Goal: Communication & Community: Participate in discussion

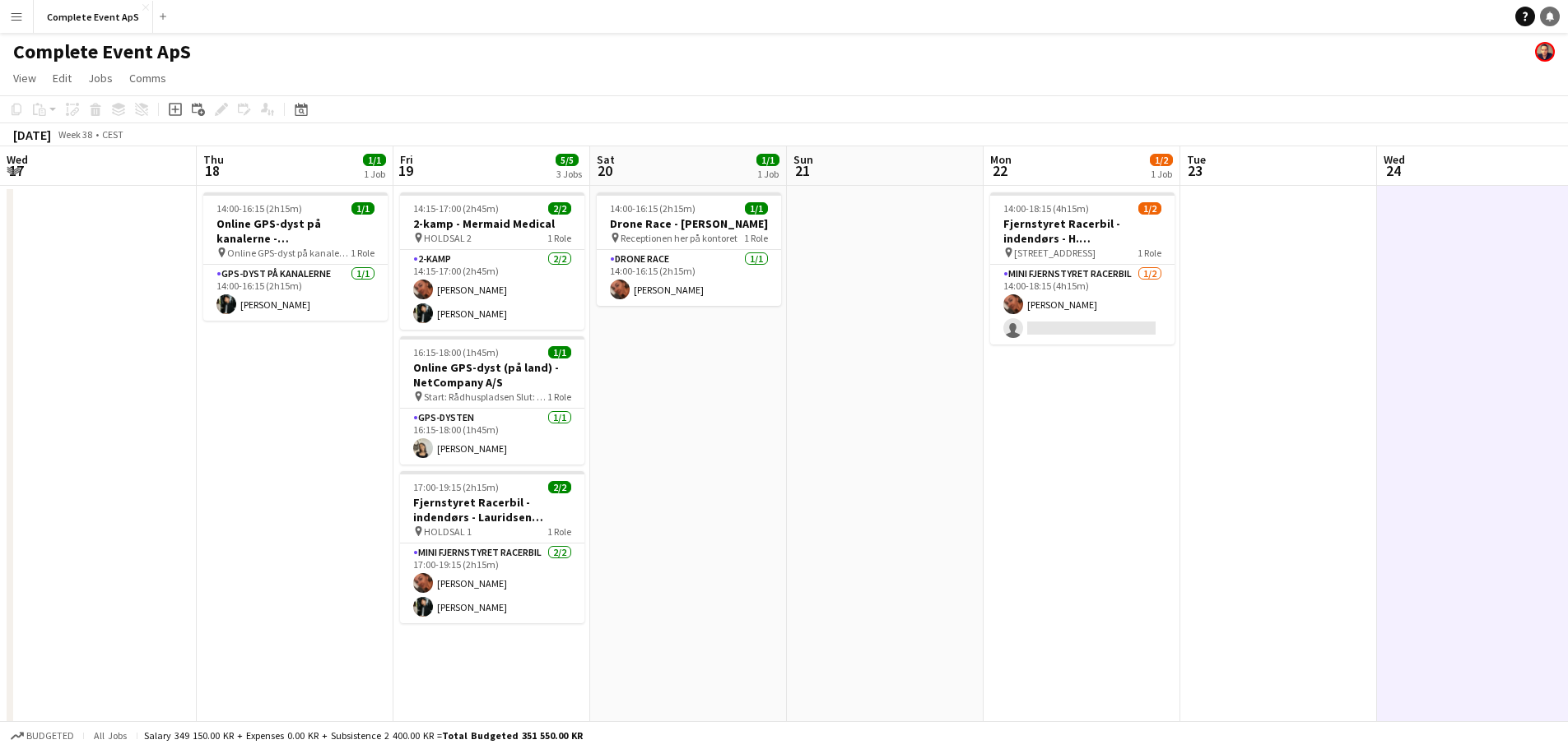
scroll to position [0, 567]
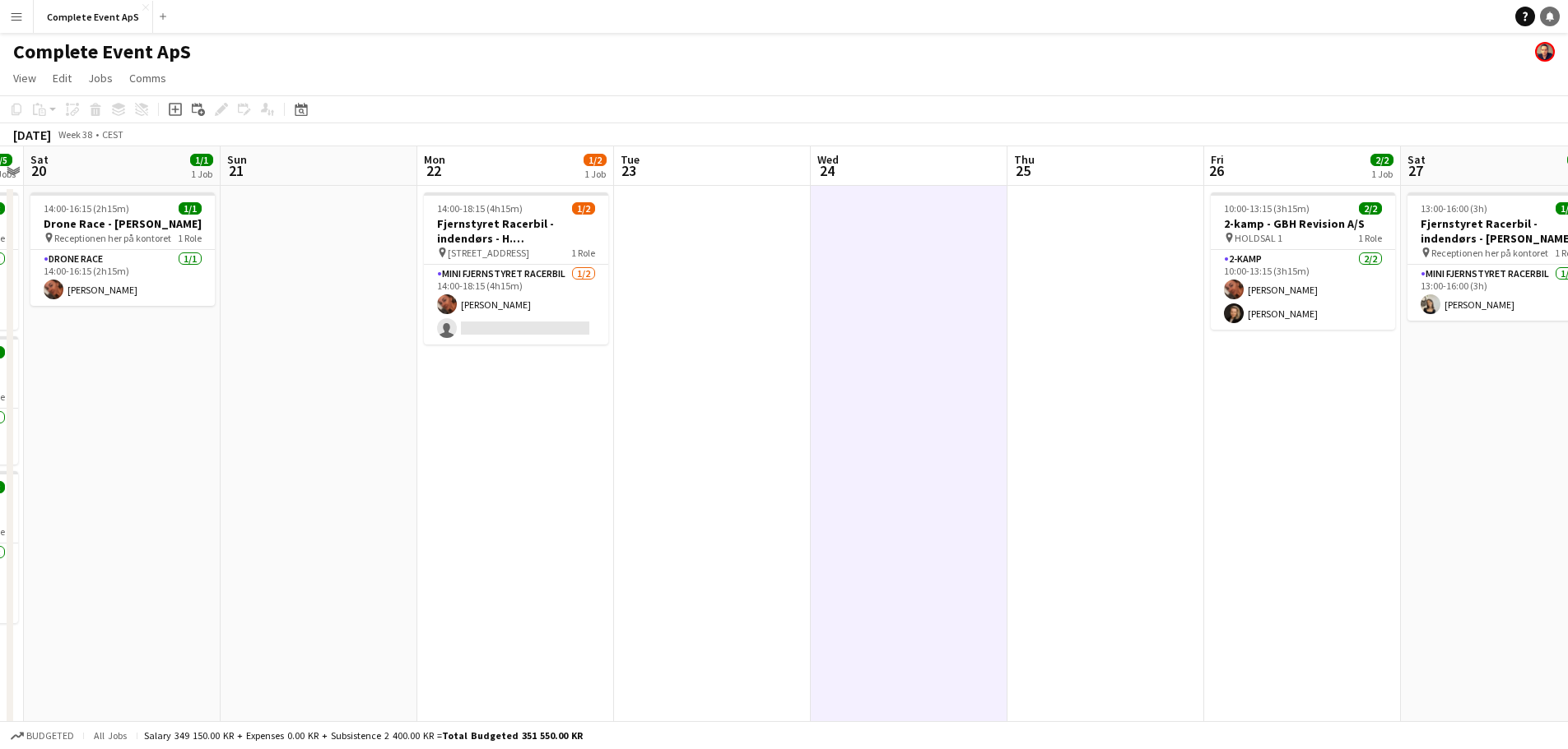
click at [1551, 13] on icon at bounding box center [1549, 15] width 8 height 8
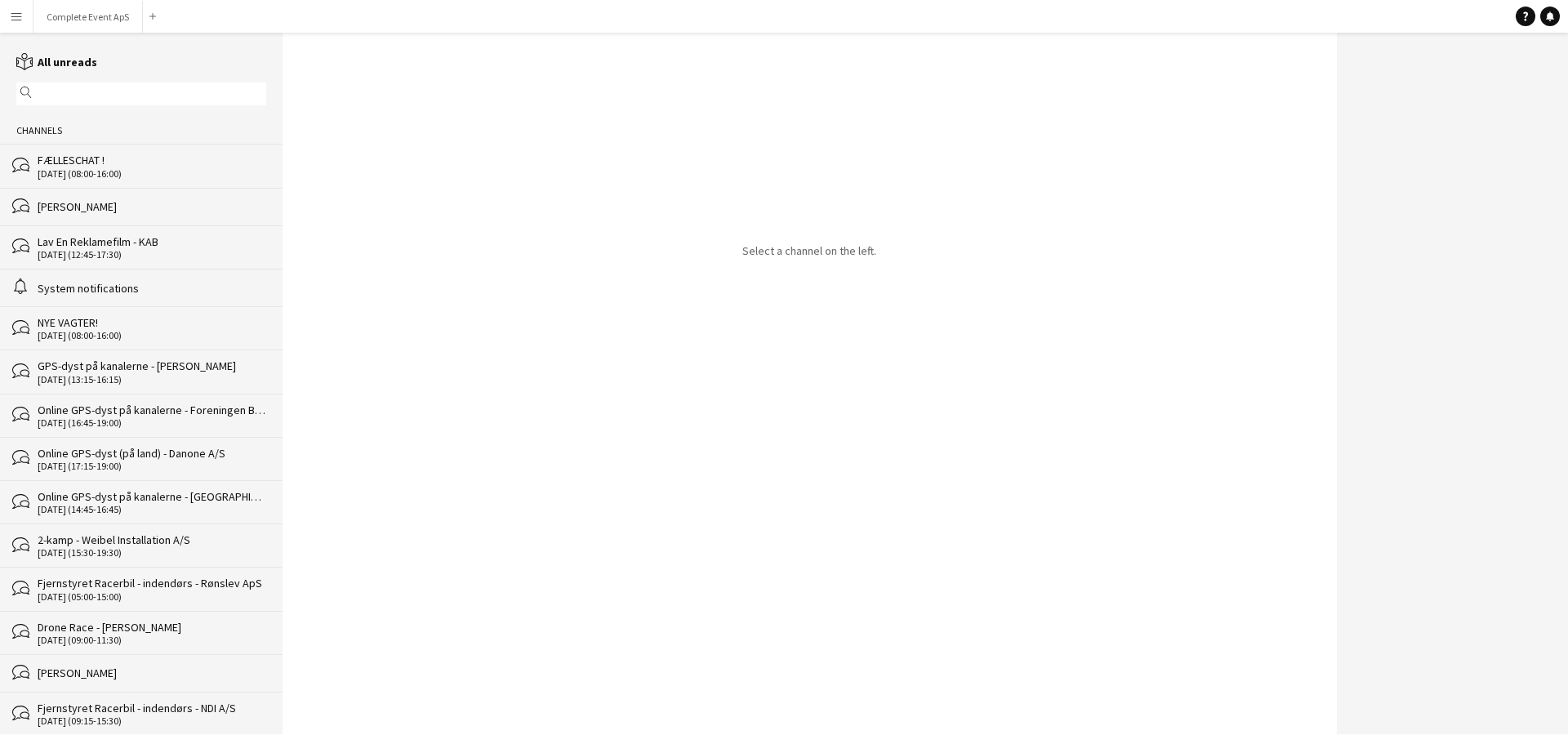
click at [122, 158] on div "FÆLLESCHAT !" at bounding box center [152, 160] width 229 height 15
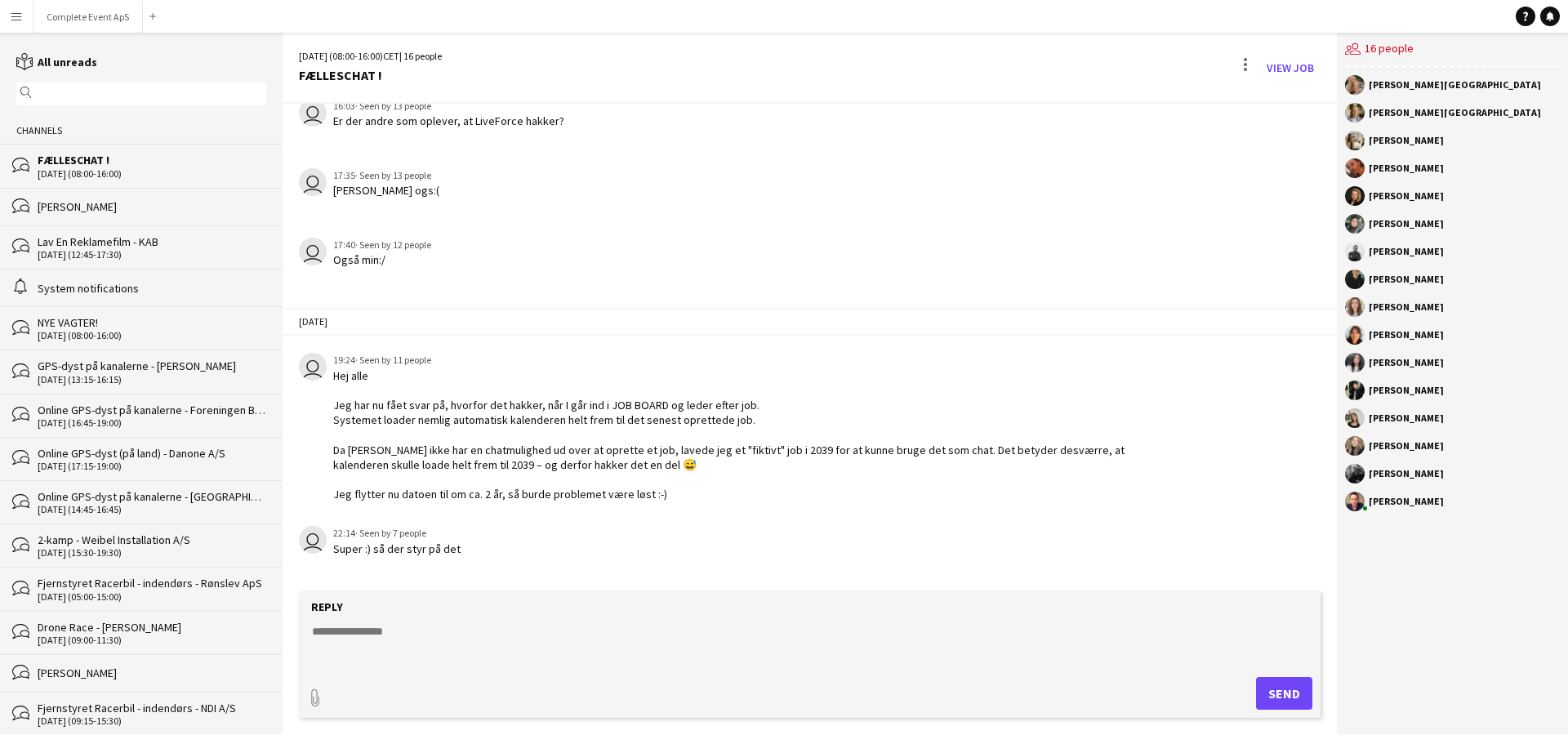
scroll to position [2516, 0]
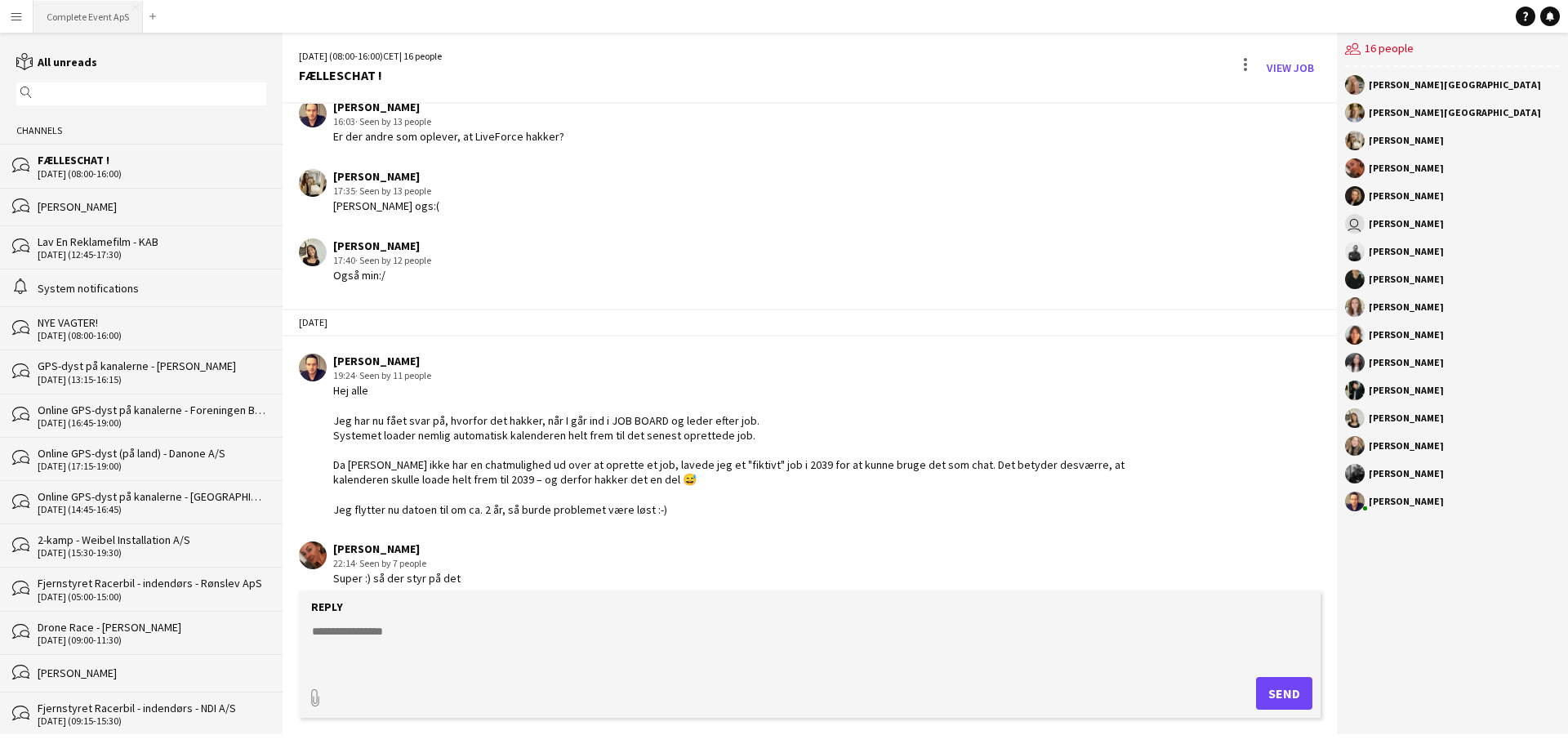
click at [96, 16] on button "Complete Event ApS Close" at bounding box center [88, 16] width 109 height 32
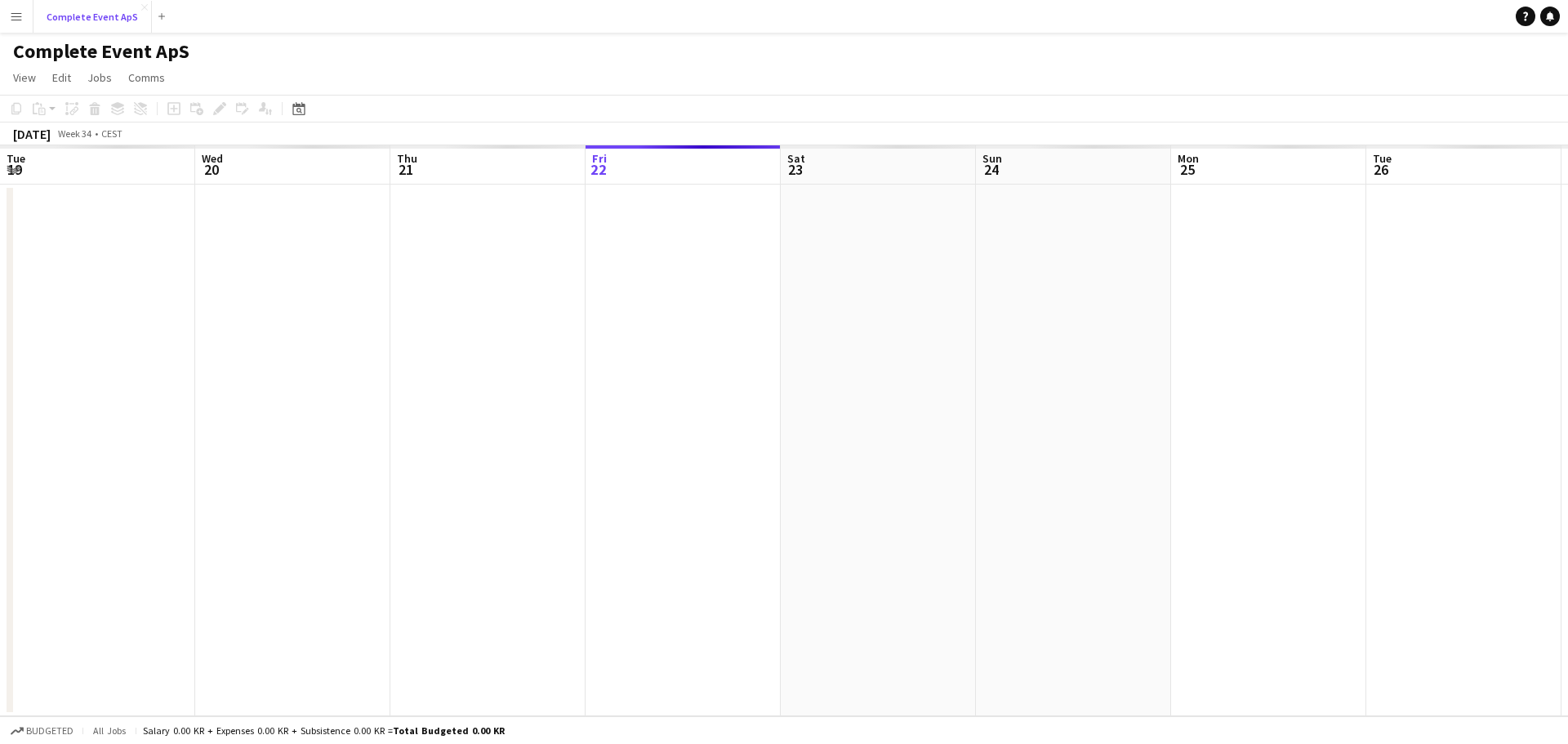
scroll to position [0, 390]
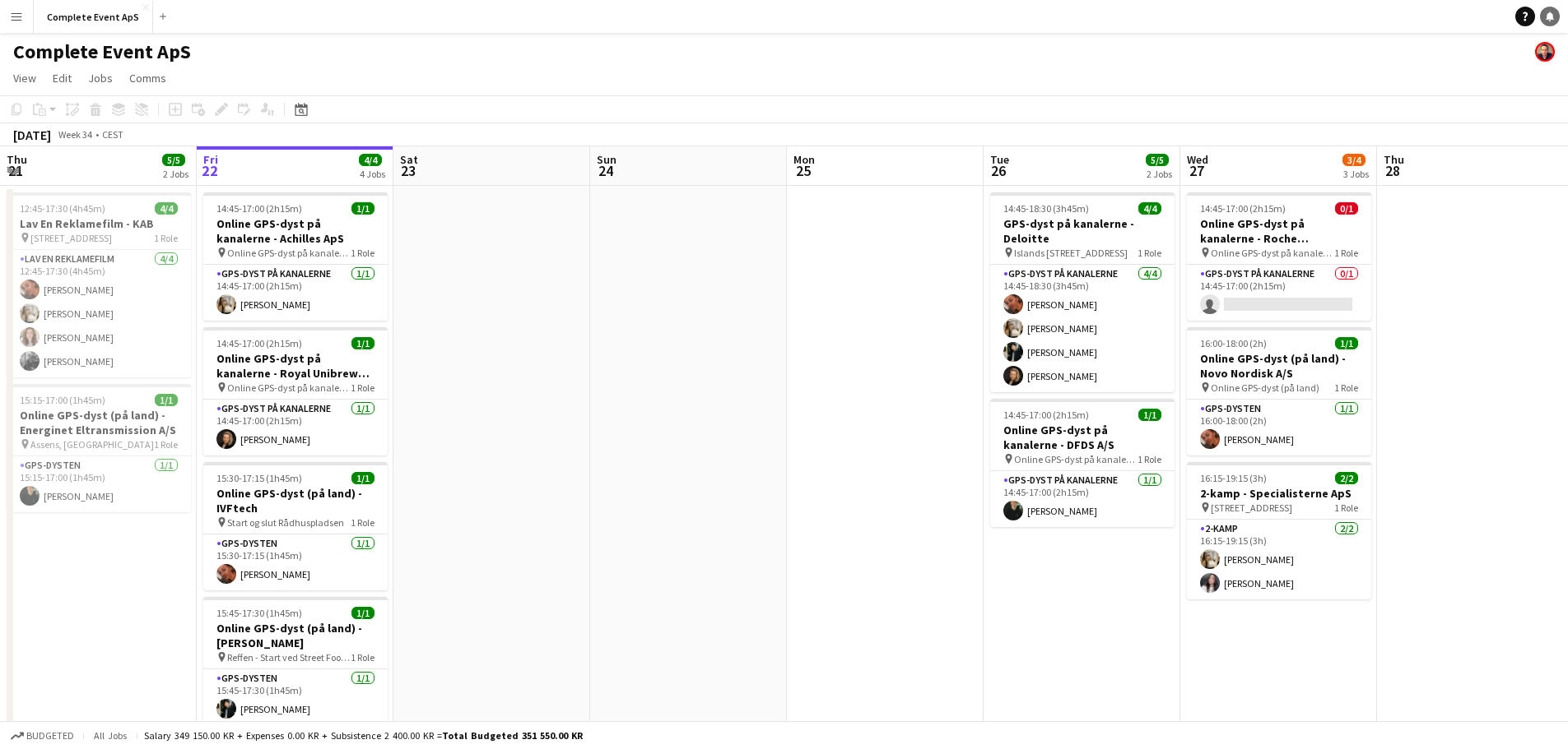
click at [1546, 21] on icon "Notifications" at bounding box center [1549, 16] width 10 height 10
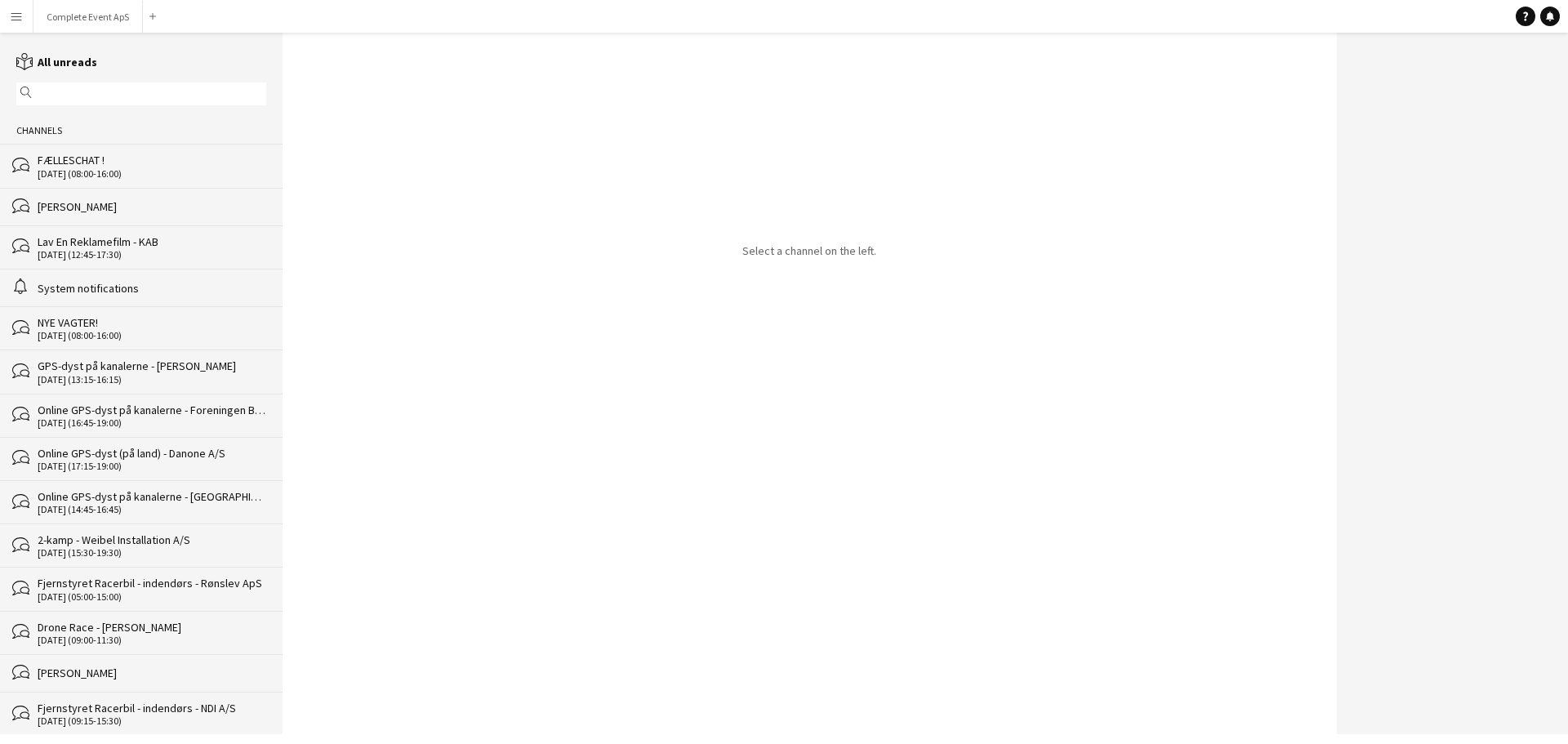
click at [145, 152] on div "bubbles FÆLLESCHAT ! [DATE] (08:00-16:00)" at bounding box center [141, 165] width 283 height 43
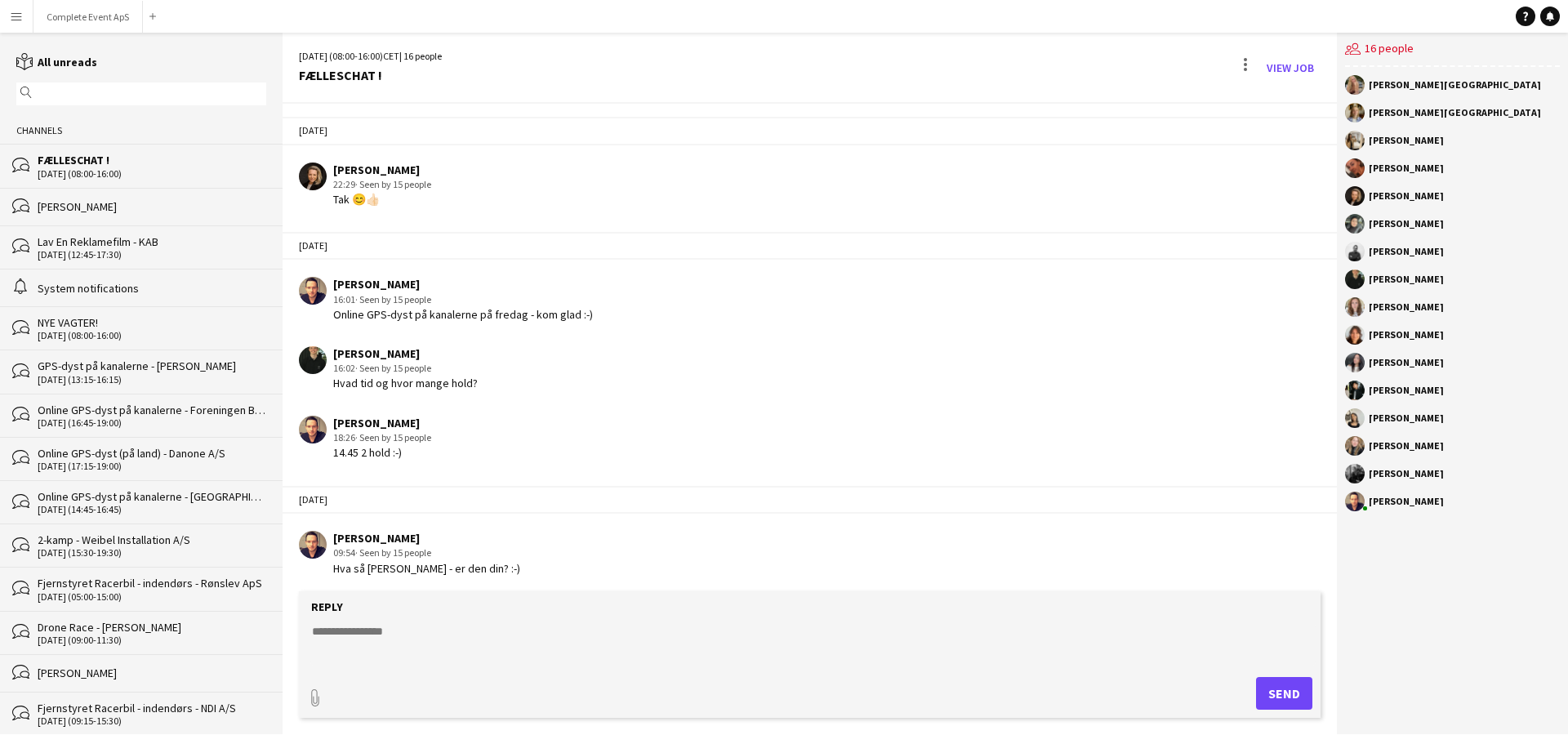
scroll to position [2531, 0]
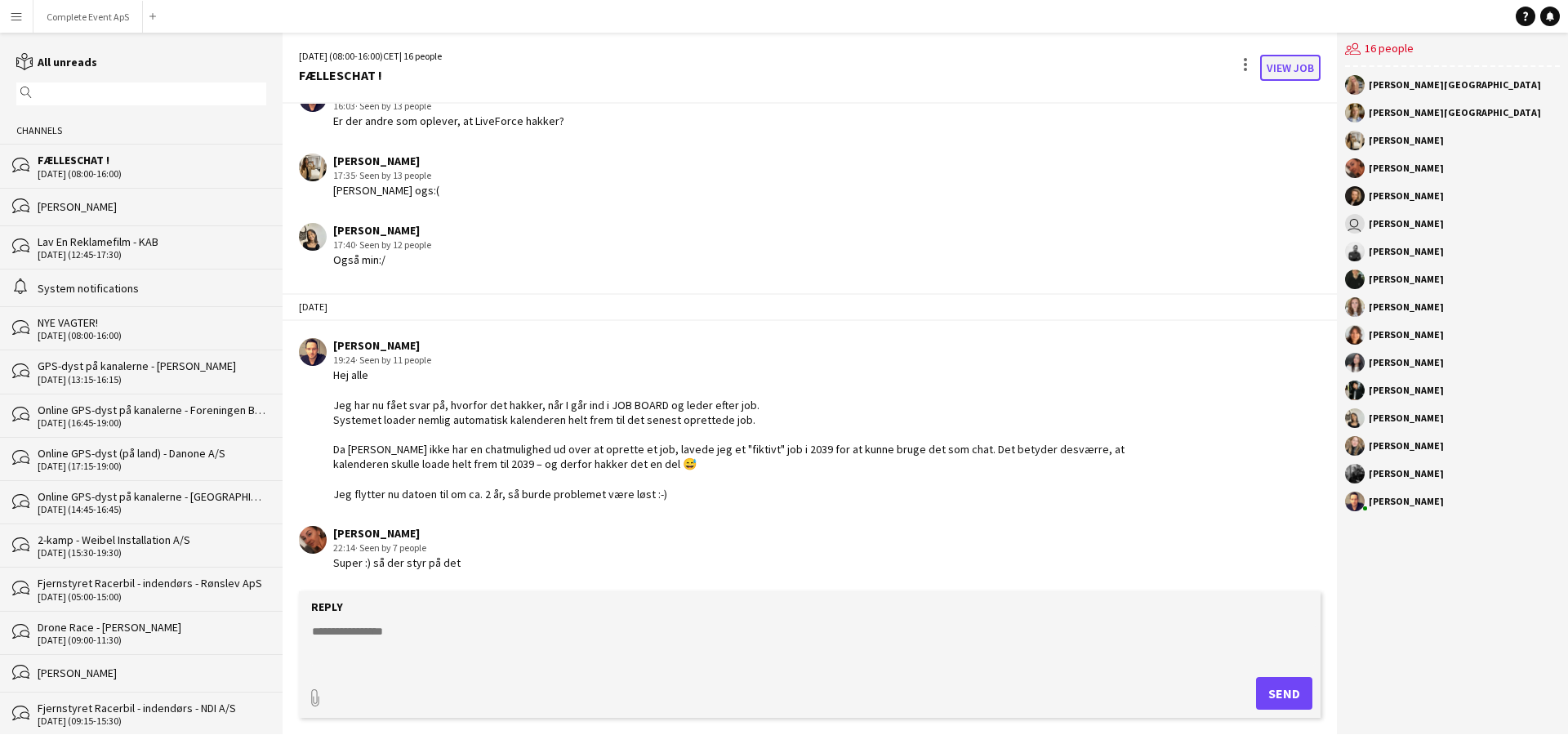
click at [1295, 63] on link "View Job" at bounding box center [1290, 68] width 60 height 26
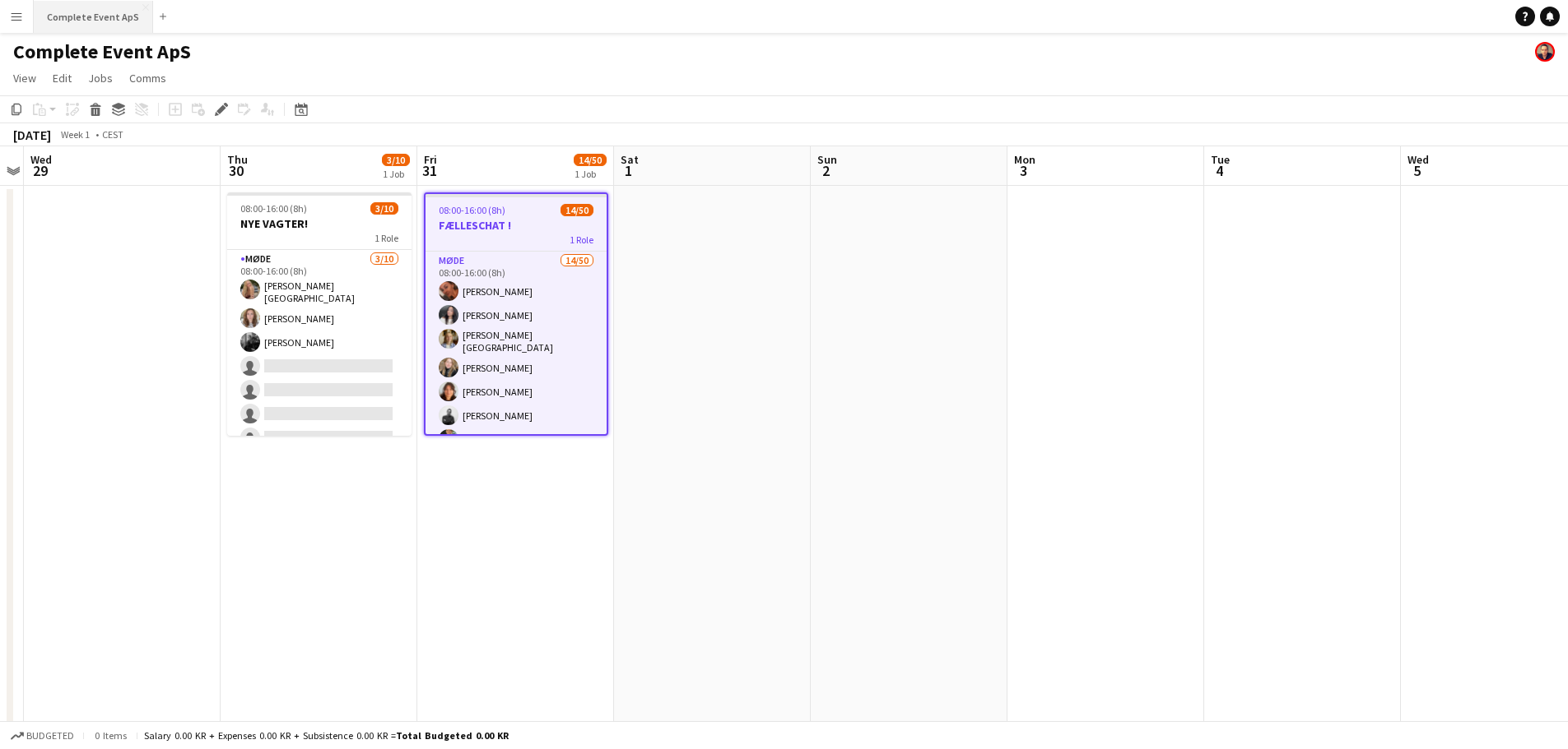
click at [90, 15] on button "Complete Event ApS Close" at bounding box center [94, 16] width 120 height 32
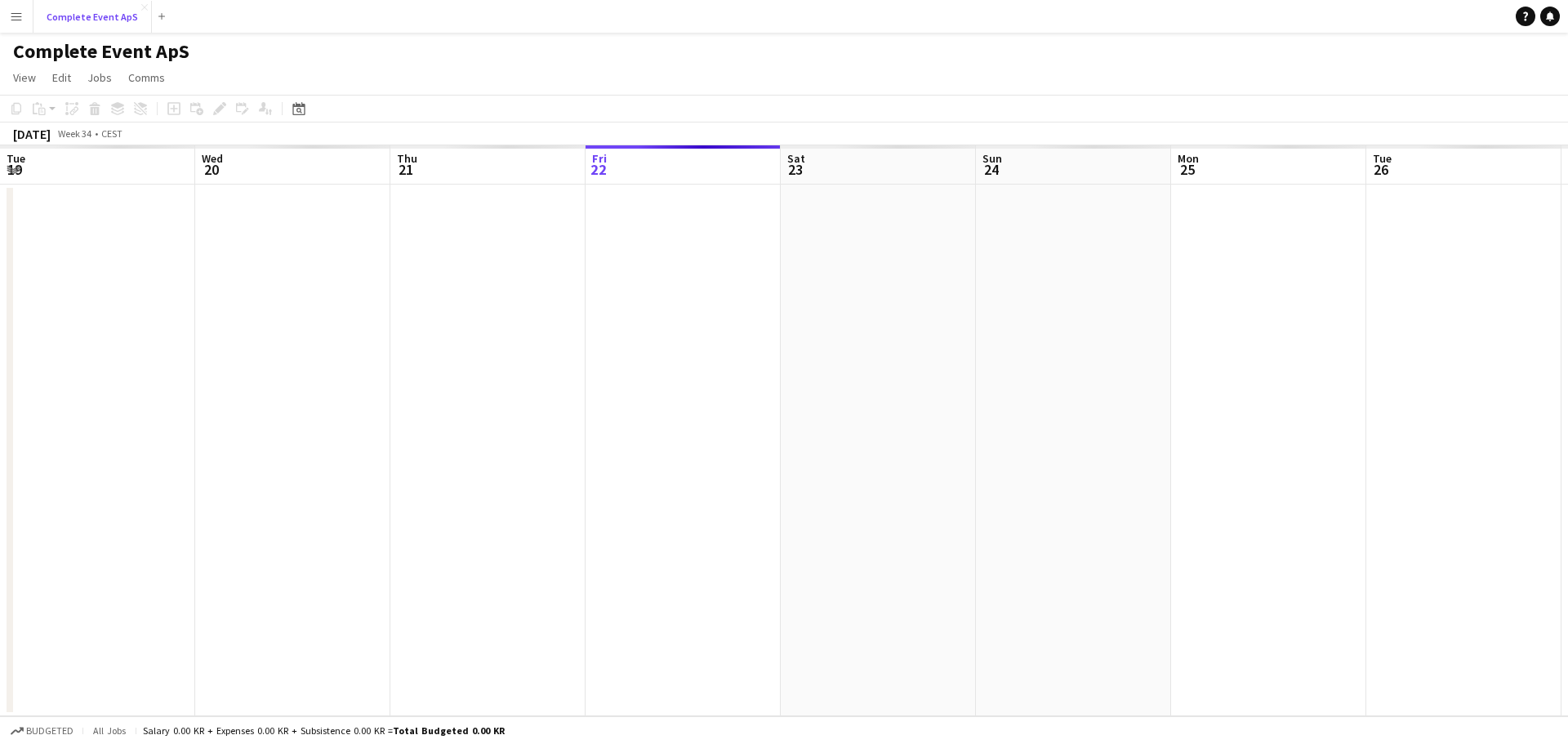
scroll to position [0, 390]
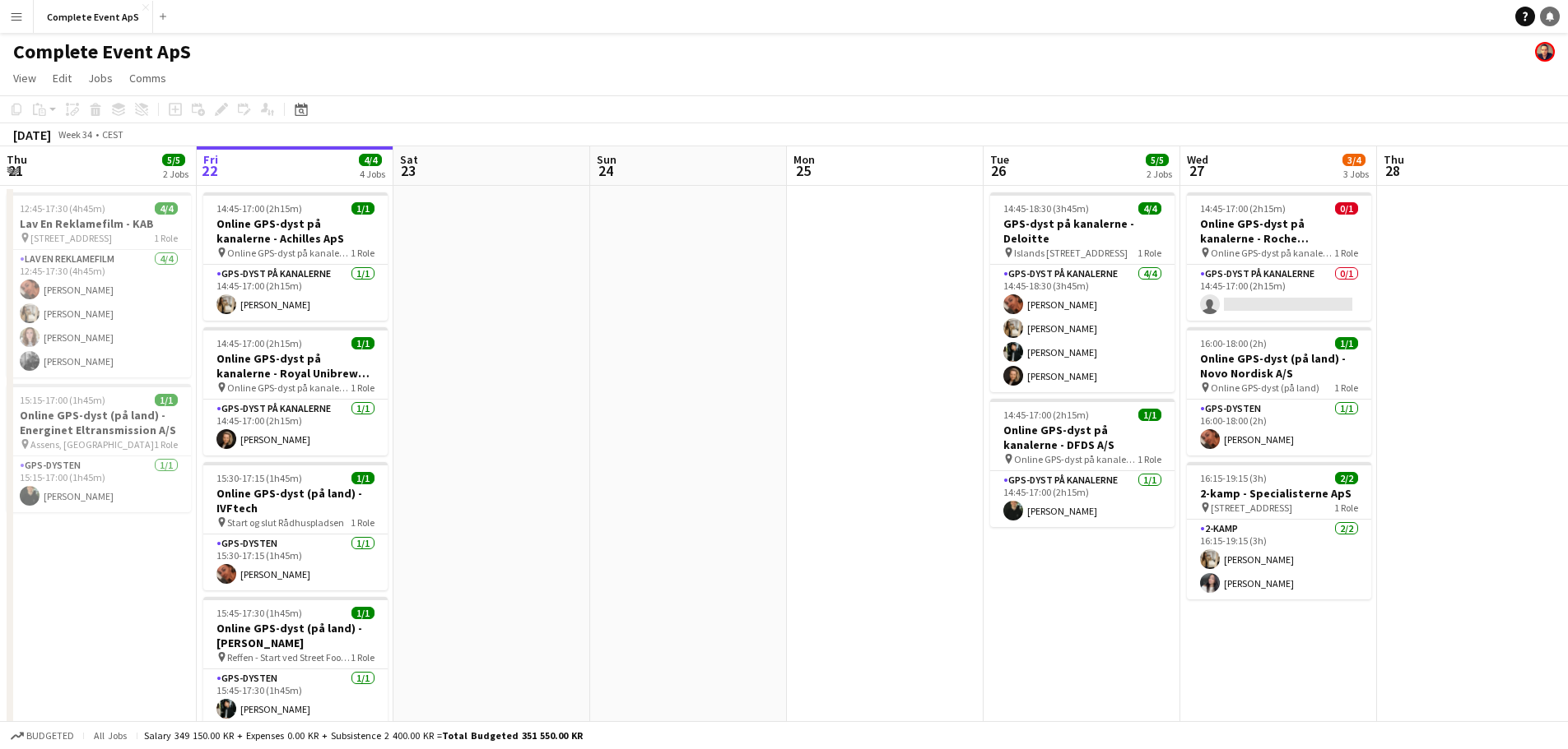
click at [1555, 15] on link "Notifications" at bounding box center [1549, 16] width 20 height 20
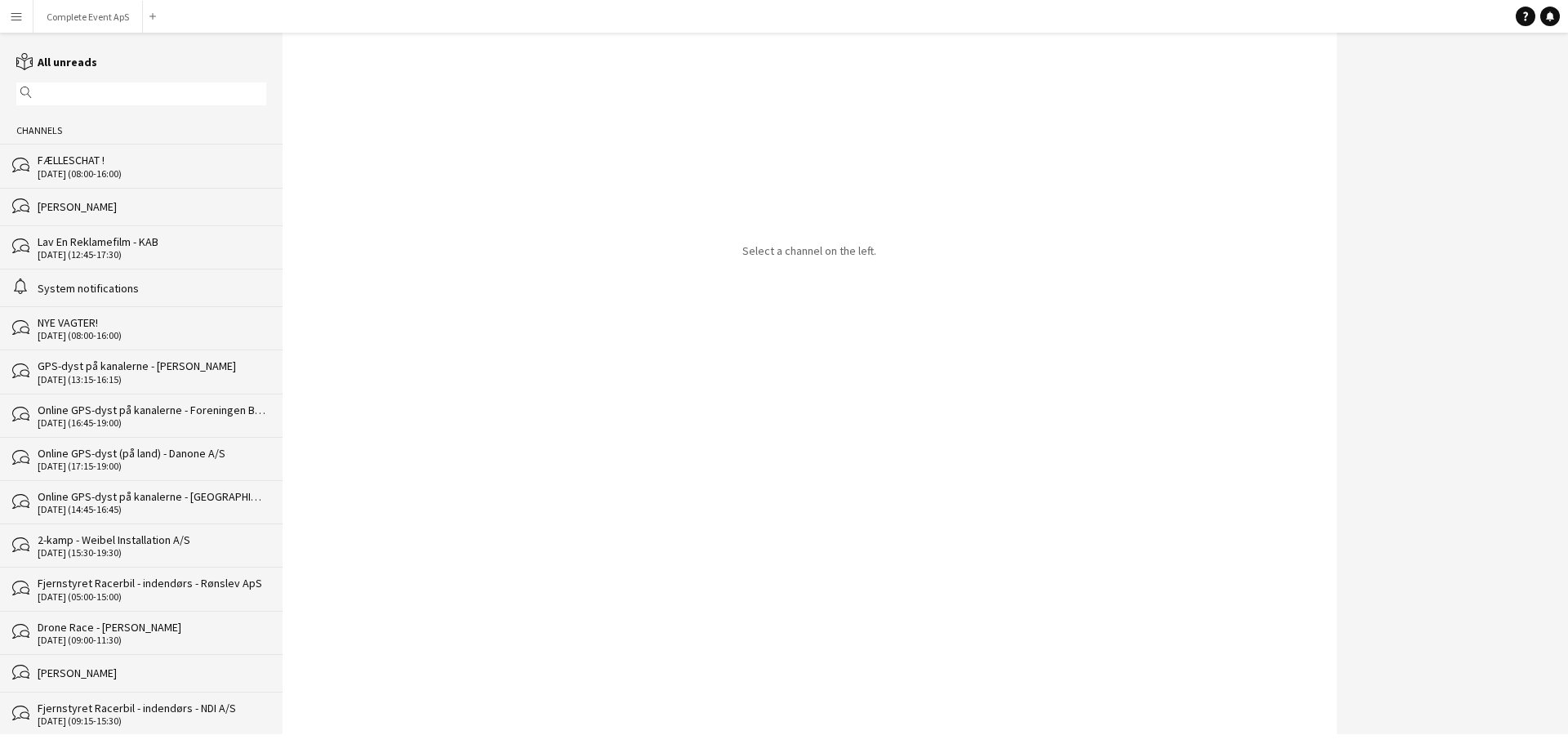
click at [84, 154] on div "FÆLLESCHAT !" at bounding box center [152, 160] width 229 height 15
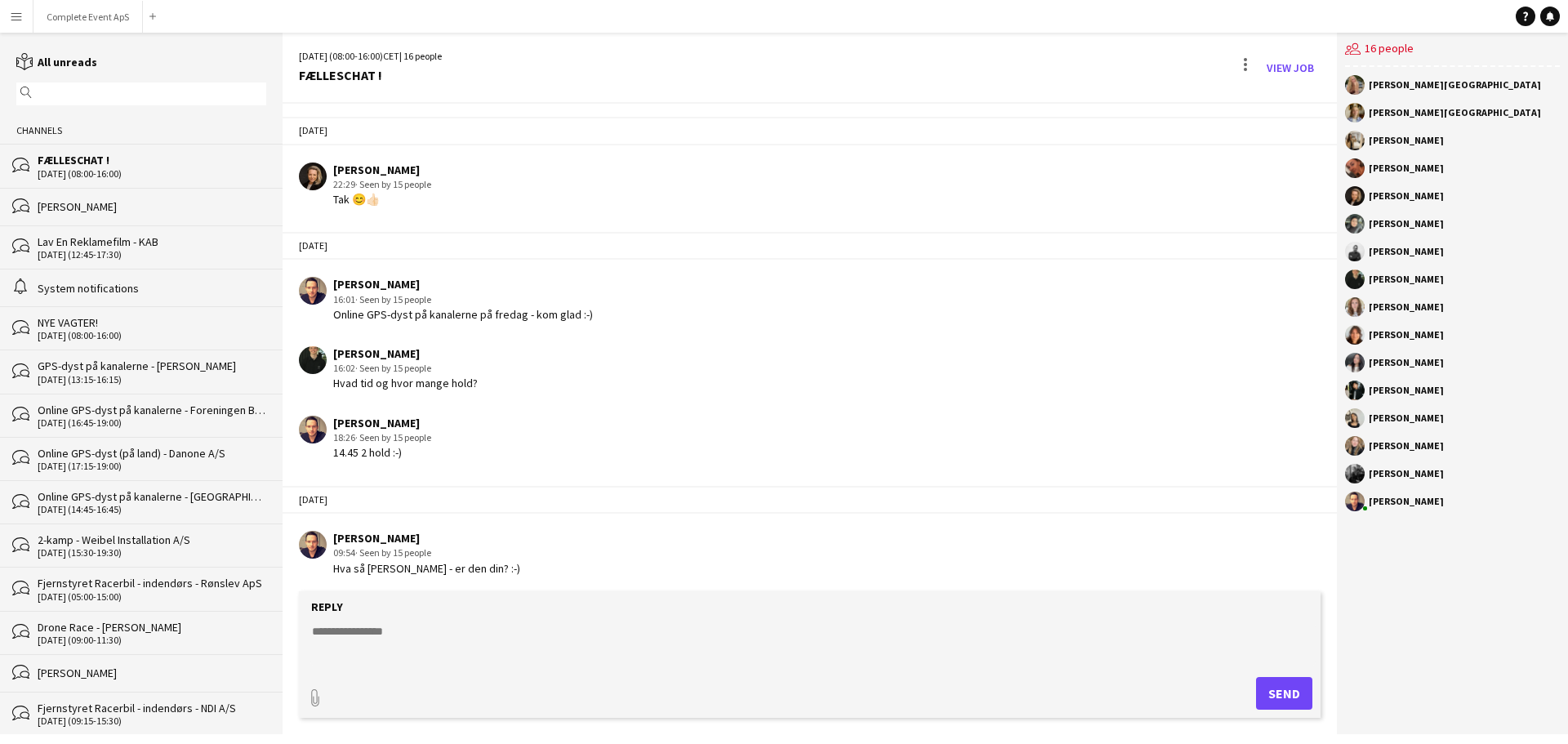
scroll to position [2531, 0]
